Goal: Task Accomplishment & Management: Use online tool/utility

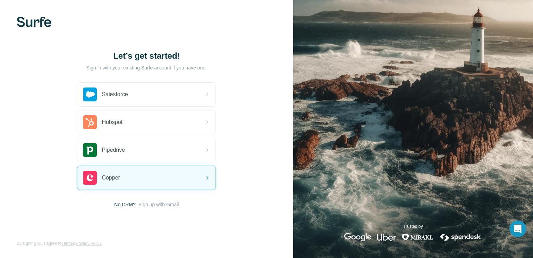
click at [173, 204] on span "Sign up with Gmail" at bounding box center [159, 204] width 41 height 7
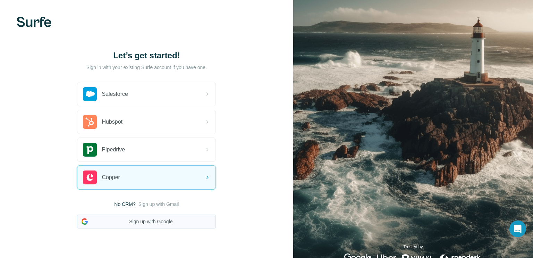
click at [158, 218] on button "Sign up with Google" at bounding box center [146, 222] width 139 height 14
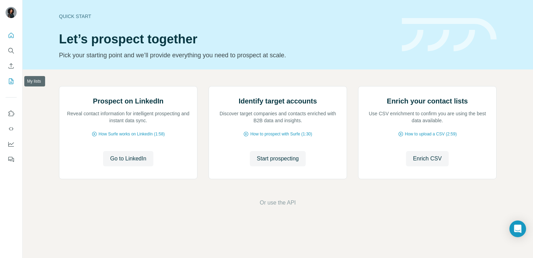
click at [10, 82] on icon "My lists" at bounding box center [11, 81] width 7 height 7
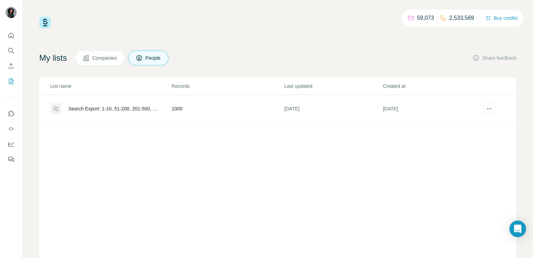
click at [151, 60] on span "People" at bounding box center [153, 58] width 16 height 7
click at [13, 49] on icon "Search" at bounding box center [11, 50] width 7 height 7
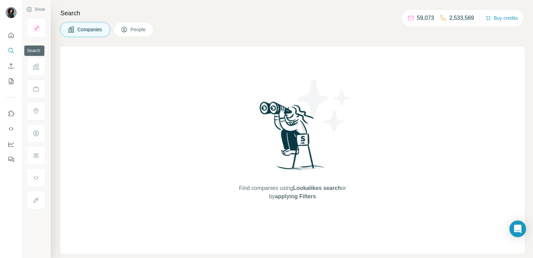
click at [8, 47] on icon "Search" at bounding box center [11, 50] width 7 height 7
click at [11, 47] on icon "Search" at bounding box center [11, 50] width 7 height 7
click at [14, 50] on icon "Search" at bounding box center [11, 50] width 7 height 7
click at [140, 24] on button "People" at bounding box center [134, 29] width 40 height 15
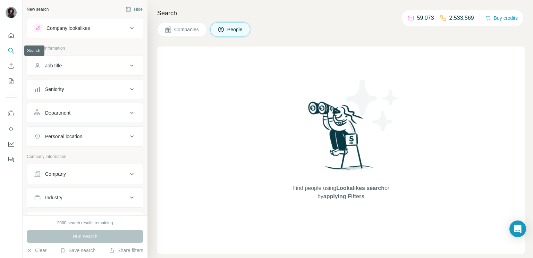
click at [12, 53] on icon "Search" at bounding box center [11, 50] width 7 height 7
click at [9, 83] on icon "My lists" at bounding box center [11, 81] width 7 height 7
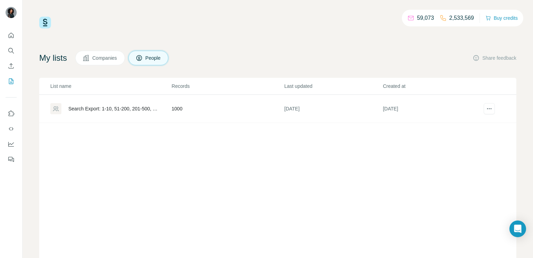
click at [149, 109] on div "Search Export: 1-10, 51-200, 201-500, Privately Held, Information Technology Sp…" at bounding box center [114, 108] width 92 height 7
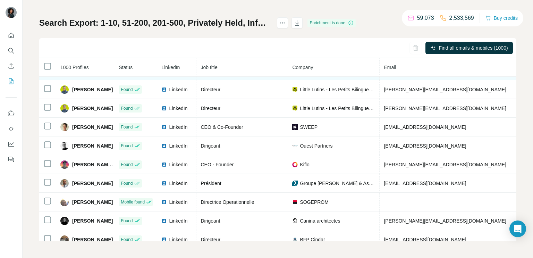
scroll to position [375, 4]
